Goal: Find specific page/section

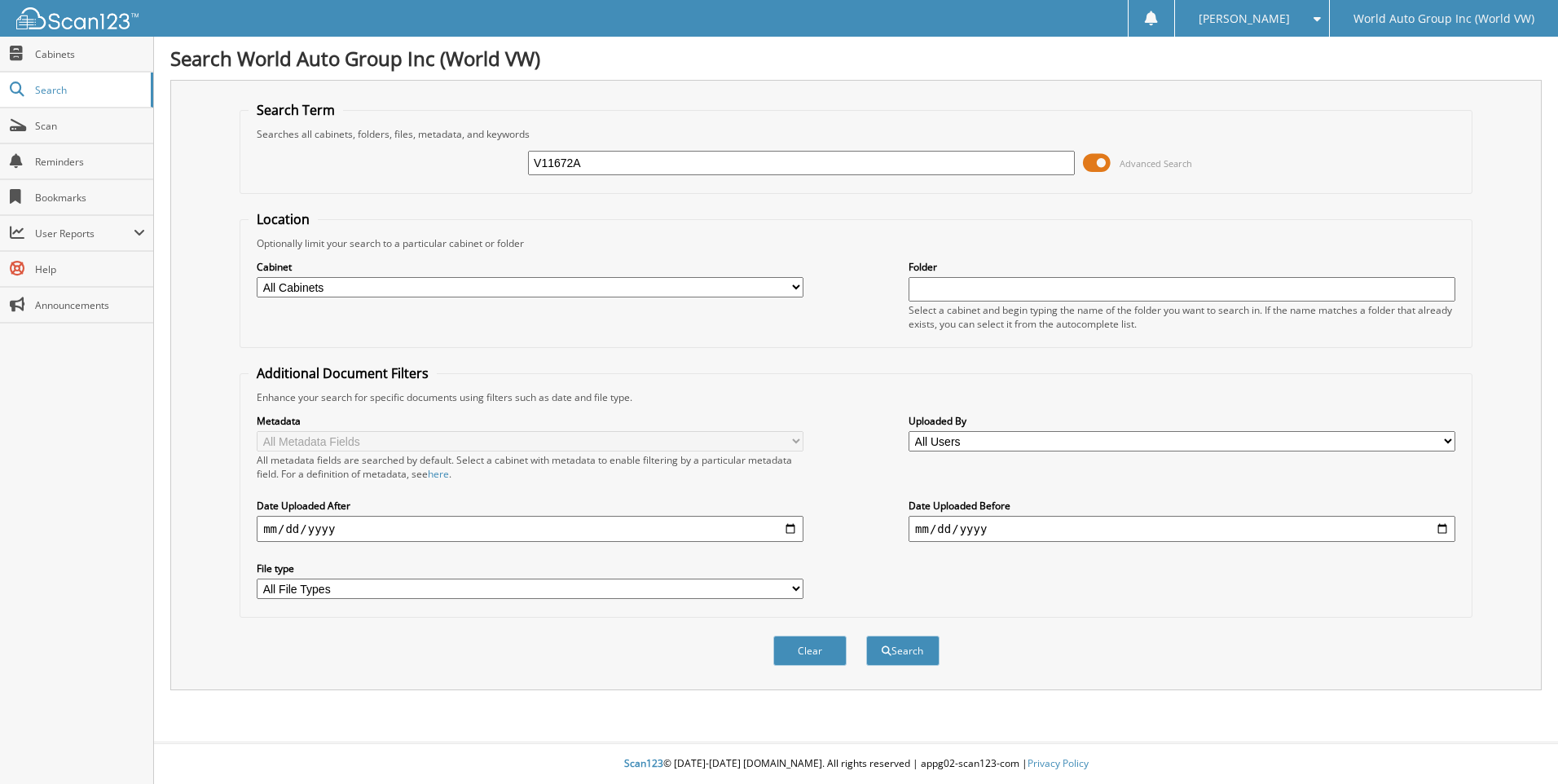
type input "V11672A"
click at [866, 636] on button "Search" at bounding box center [902, 650] width 73 height 30
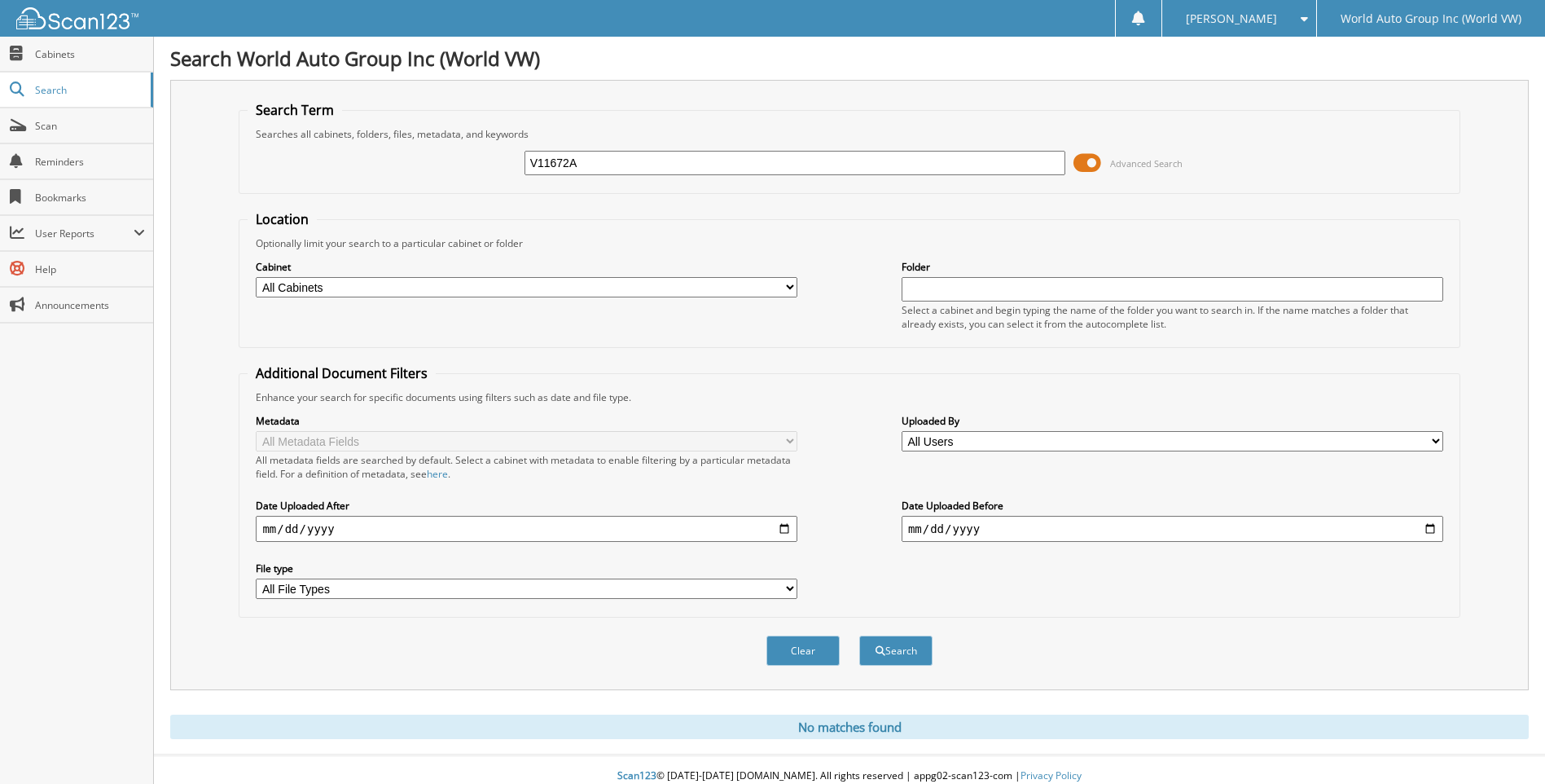
drag, startPoint x: 632, startPoint y: 170, endPoint x: 206, endPoint y: 178, distance: 426.1
click at [206, 178] on div "Search Term Searches all cabinets, folders, files, metadata, and keywords V1167…" at bounding box center [849, 385] width 1358 height 610
type input "NC010155"
click at [859, 636] on button "Search" at bounding box center [895, 650] width 73 height 30
click at [75, 125] on span "Scan" at bounding box center [90, 125] width 110 height 14
